Goal: Information Seeking & Learning: Understand process/instructions

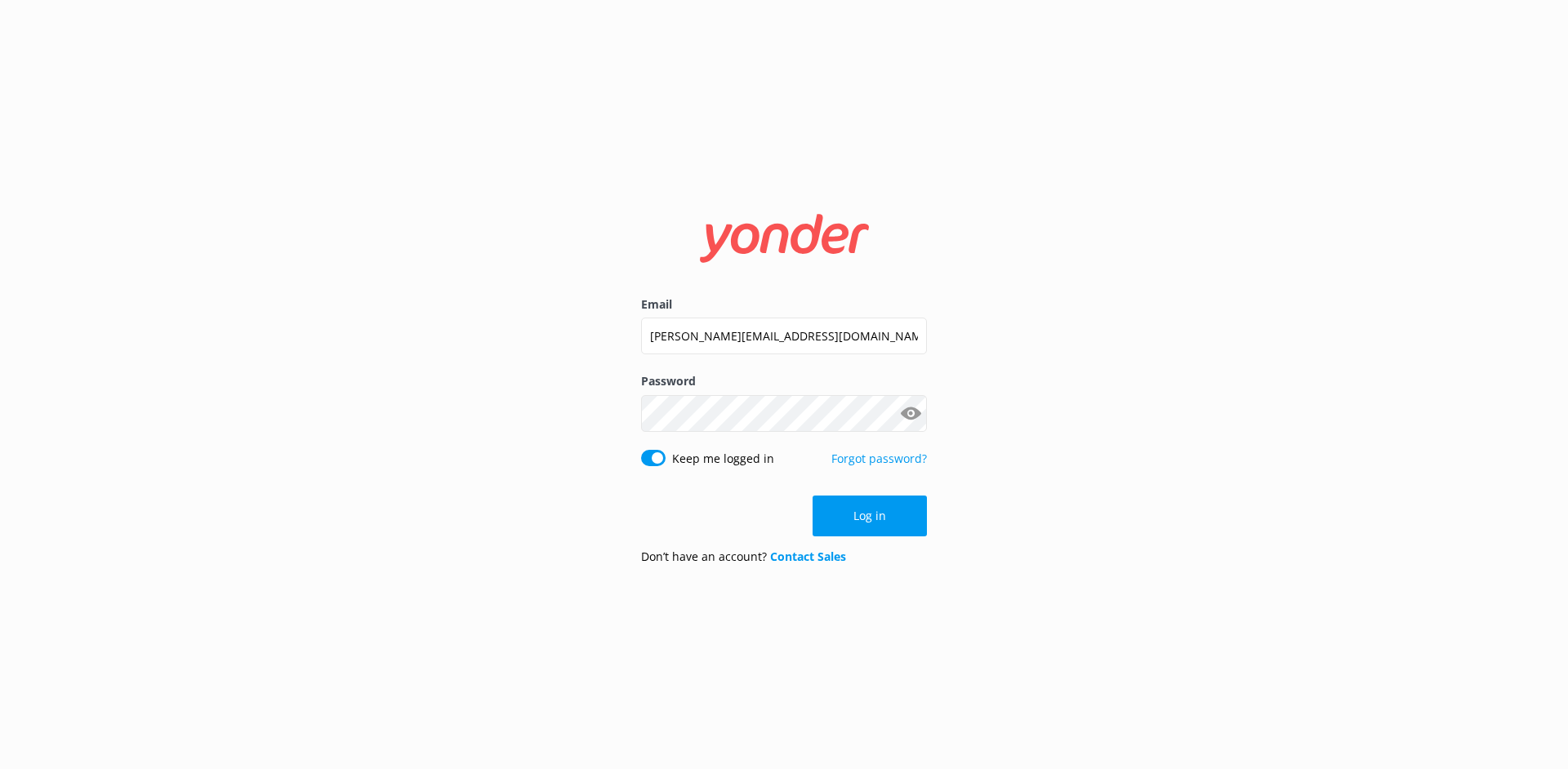
click at [851, 526] on button "Log in" at bounding box center [870, 516] width 115 height 41
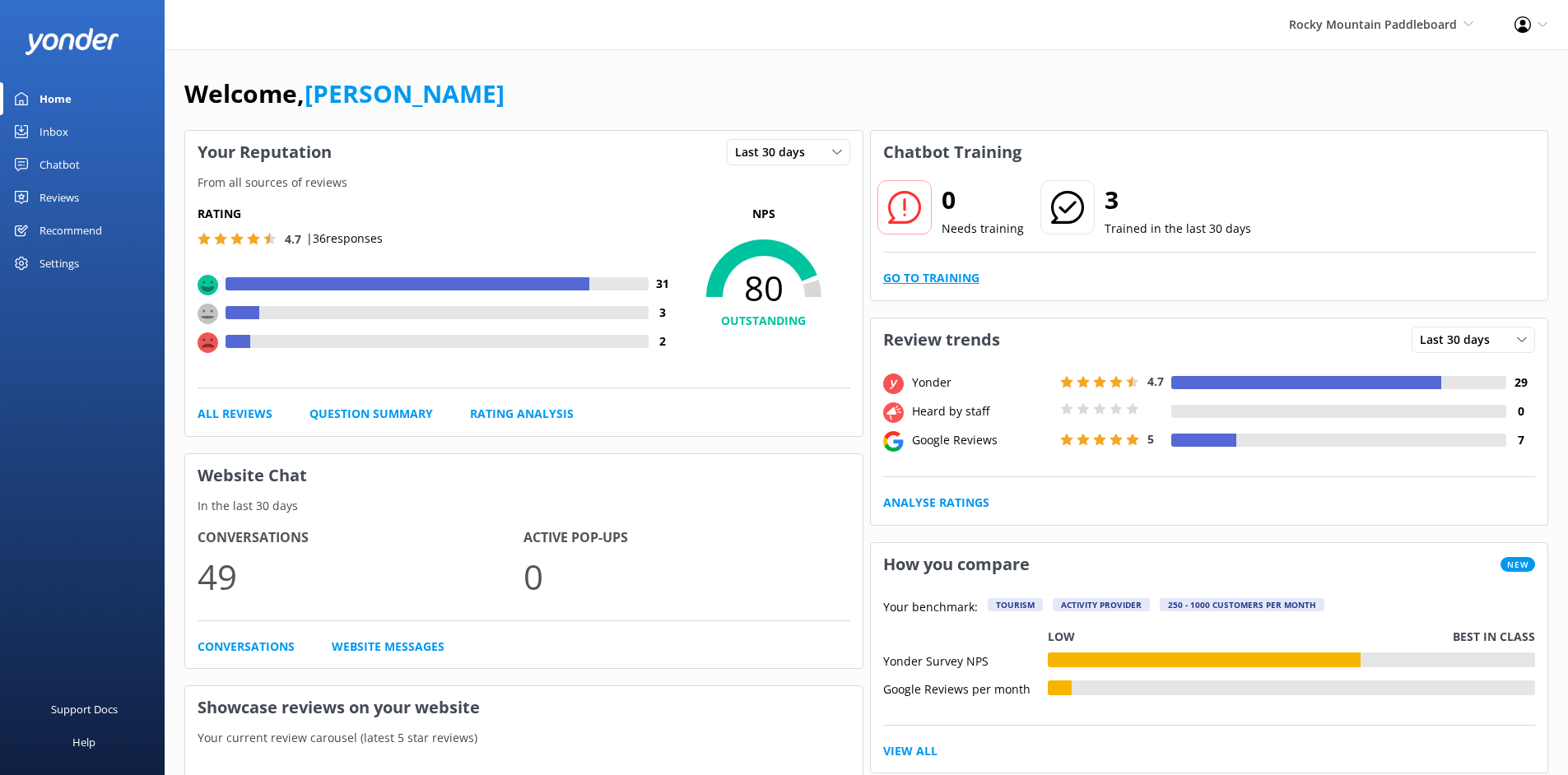
click at [969, 278] on link "Go to Training" at bounding box center [931, 278] width 97 height 18
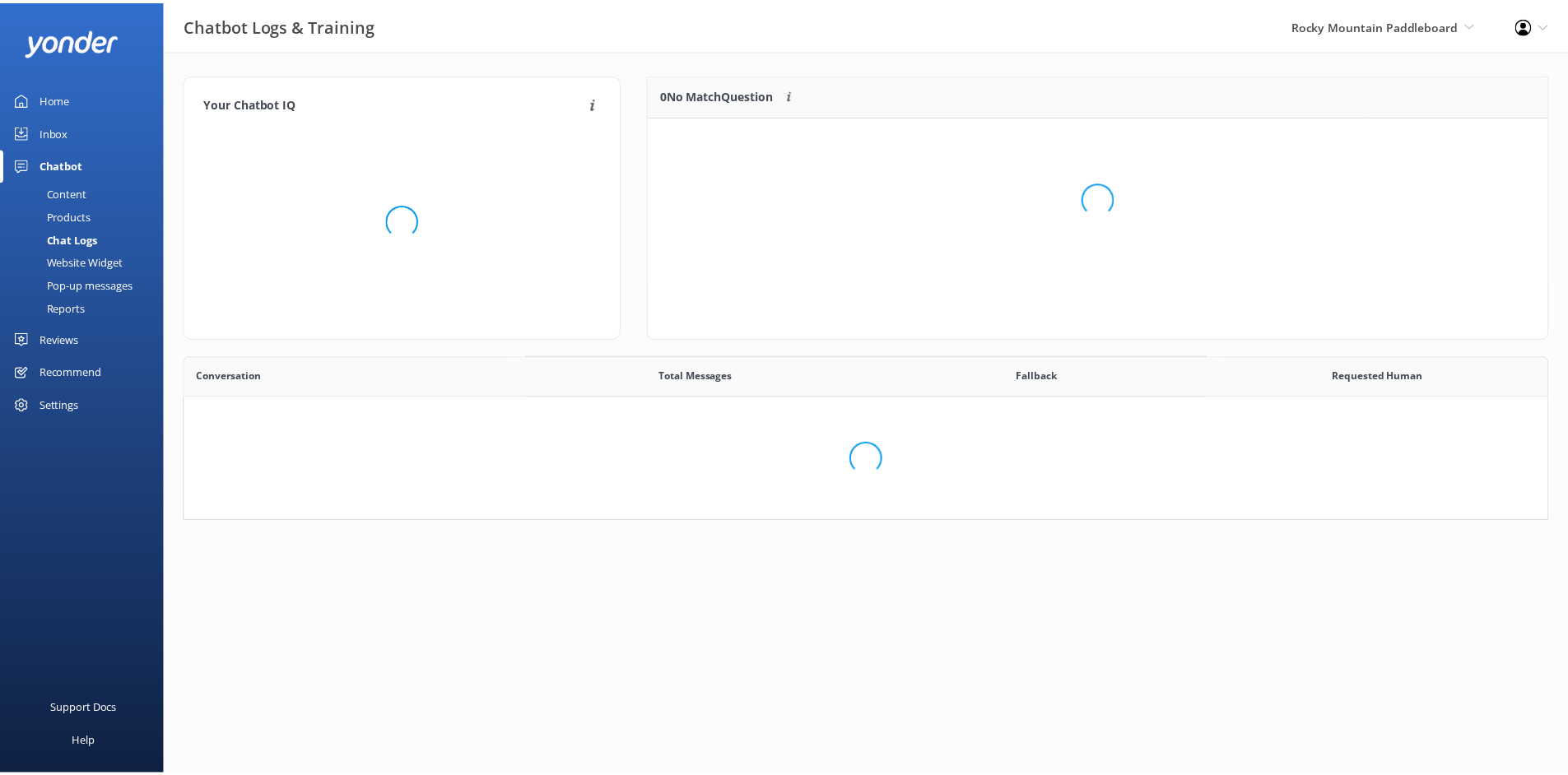
scroll to position [13, 13]
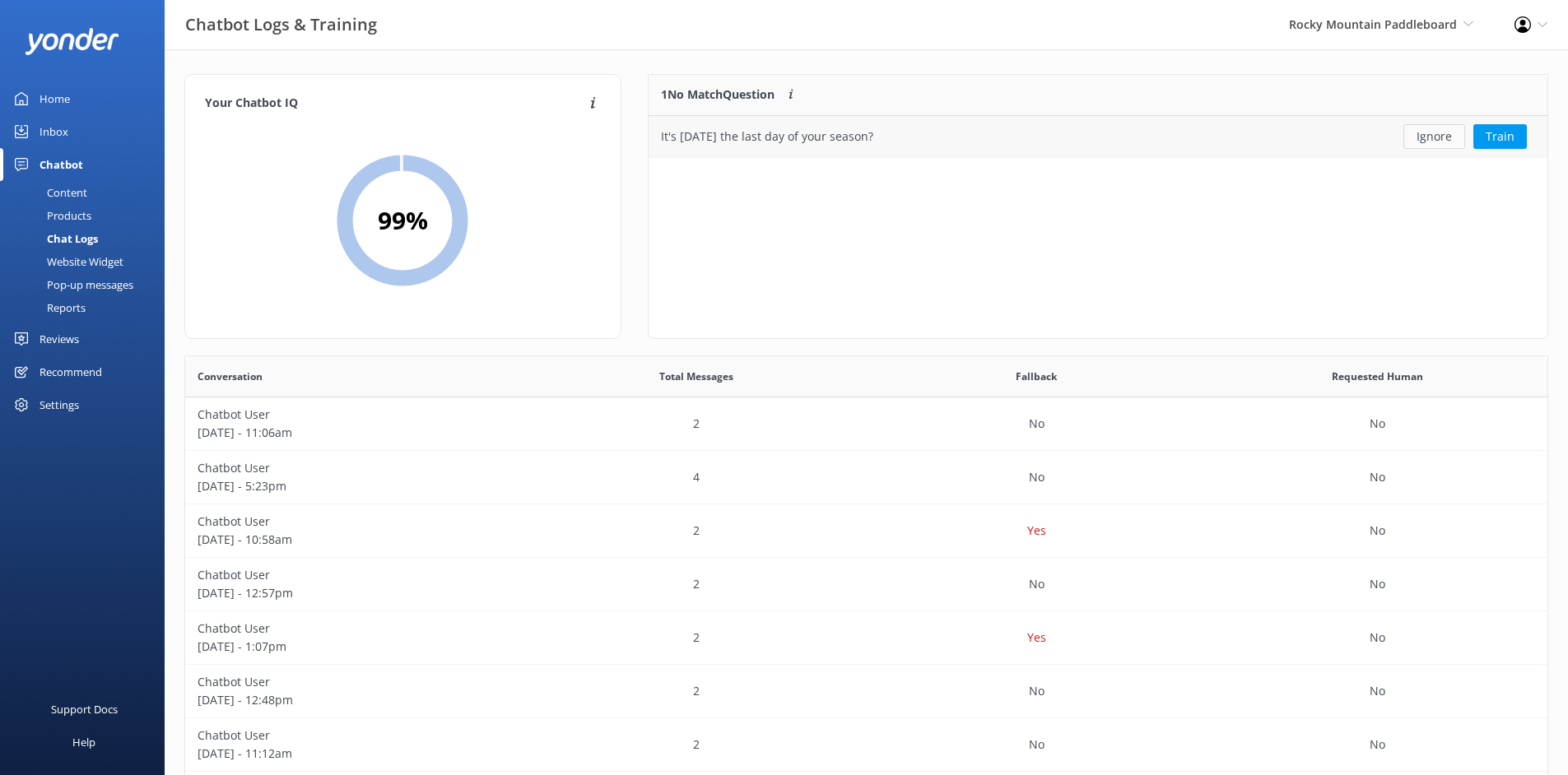
click at [1435, 142] on button "Ignore" at bounding box center [1434, 136] width 62 height 25
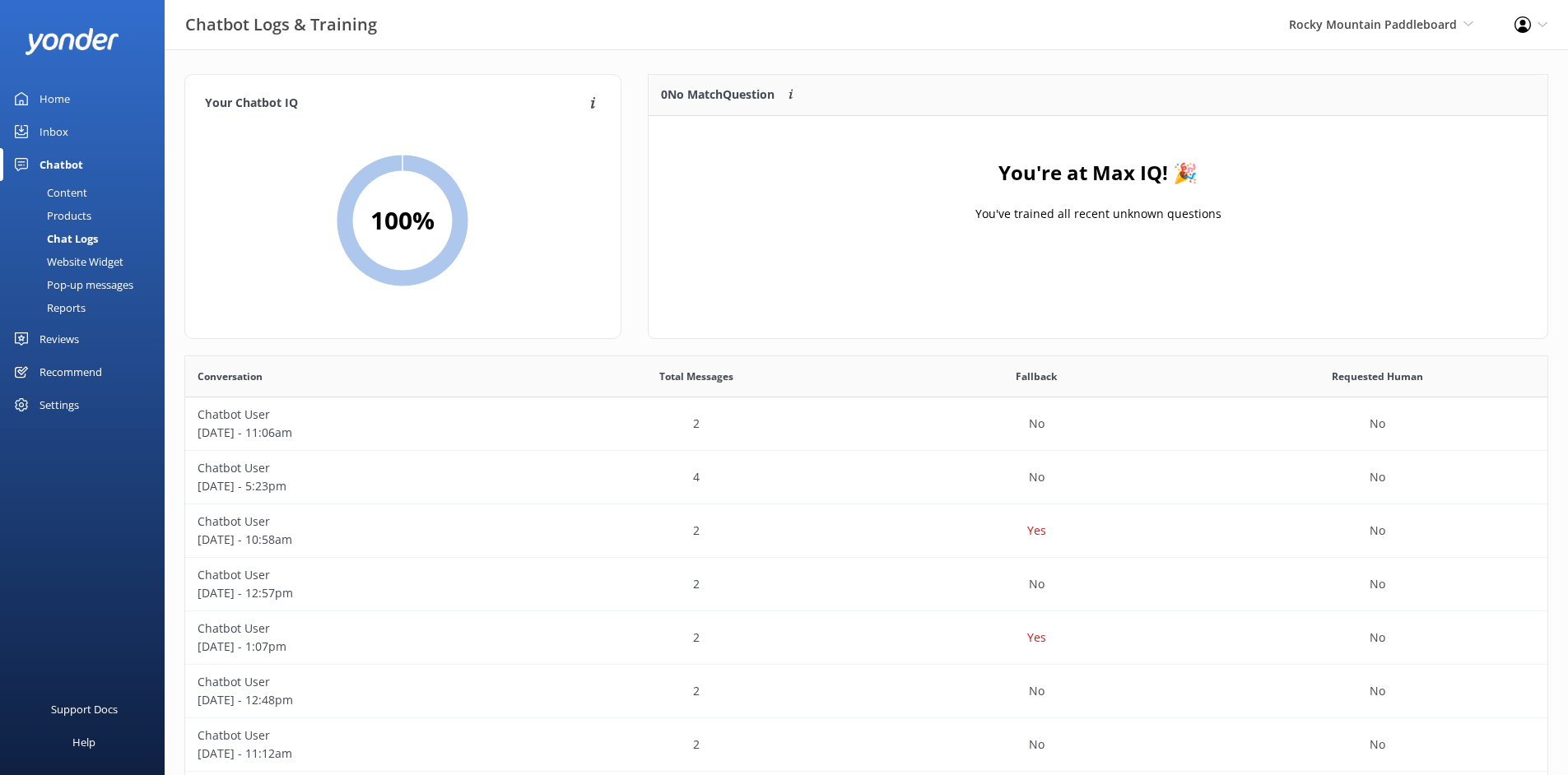
click at [88, 34] on img at bounding box center [72, 41] width 95 height 27
